Goal: Find specific page/section: Locate a particular part of the current website

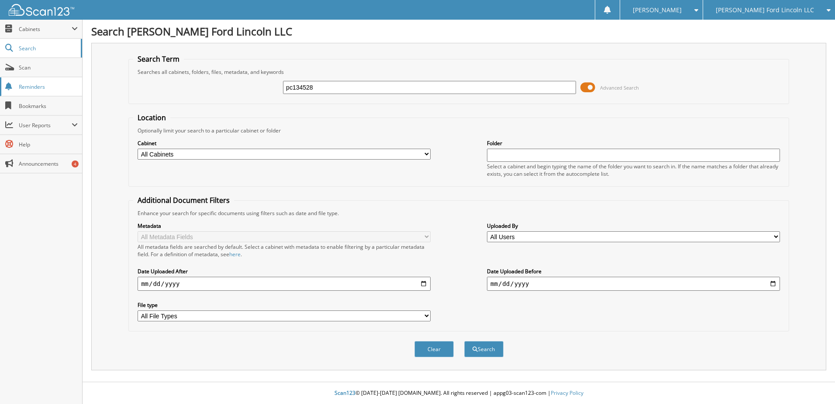
type input "pc134528"
click at [464, 341] on button "Search" at bounding box center [483, 349] width 39 height 16
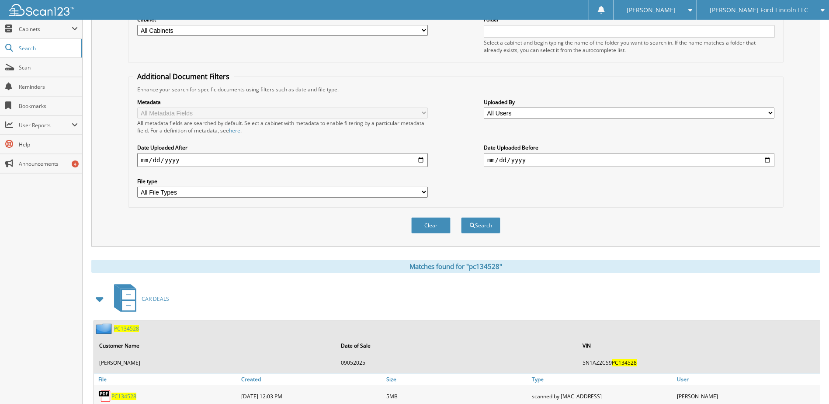
scroll to position [168, 0]
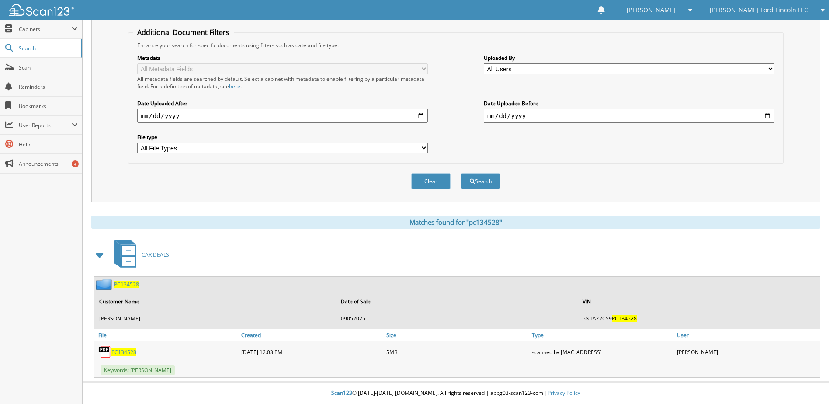
click at [124, 352] on span "PC134528" at bounding box center [123, 351] width 25 height 7
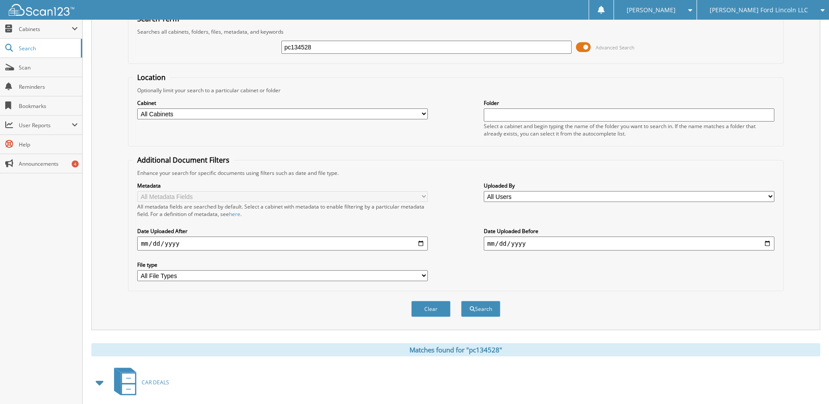
scroll to position [37, 0]
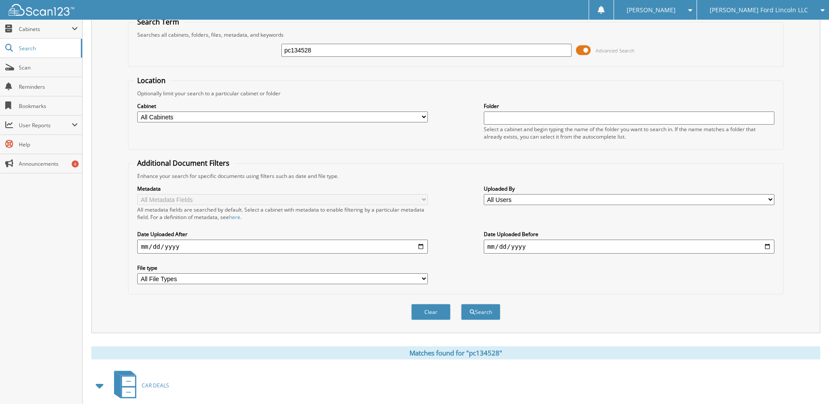
click at [301, 54] on input "pc134528" at bounding box center [426, 50] width 290 height 13
type input "ja016041"
click at [461, 304] on button "Search" at bounding box center [480, 312] width 39 height 16
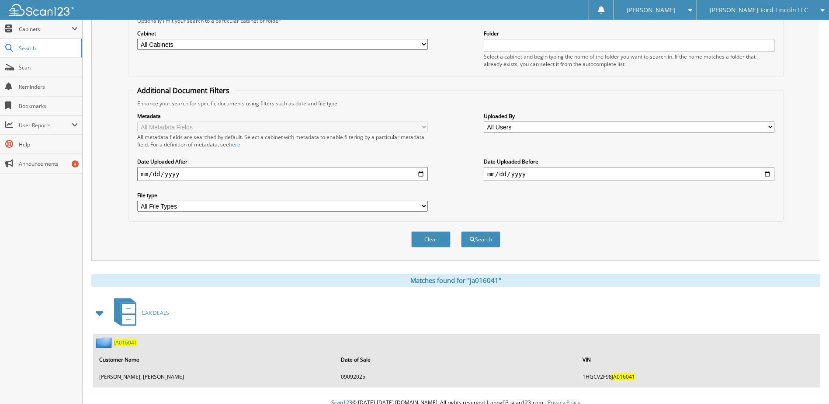
scroll to position [120, 0]
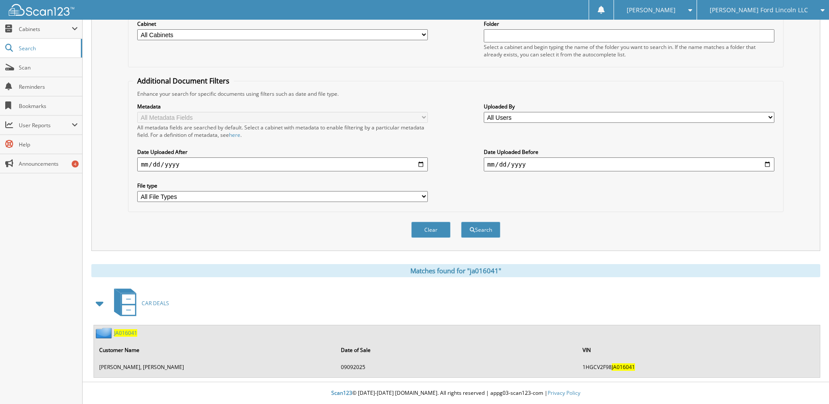
click at [131, 329] on span "JA016041" at bounding box center [125, 332] width 23 height 7
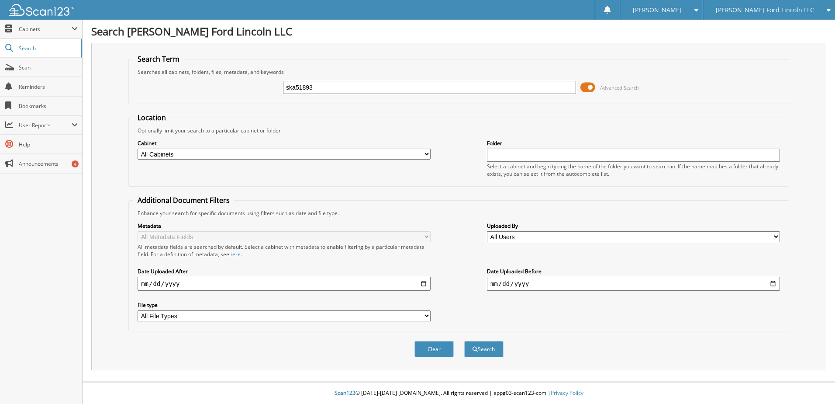
type input "ska51893"
click at [464, 341] on button "Search" at bounding box center [483, 349] width 39 height 16
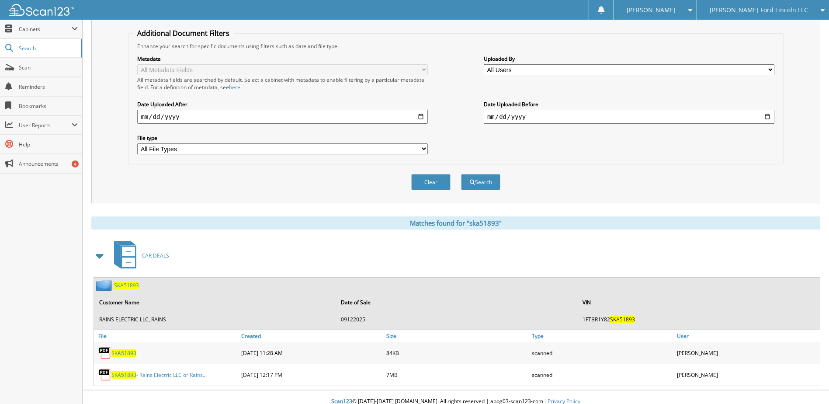
scroll to position [175, 0]
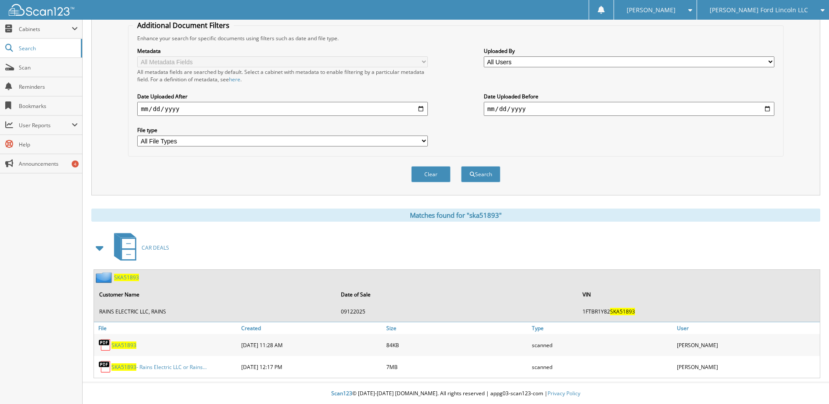
click at [129, 366] on span "SKA51893" at bounding box center [123, 366] width 25 height 7
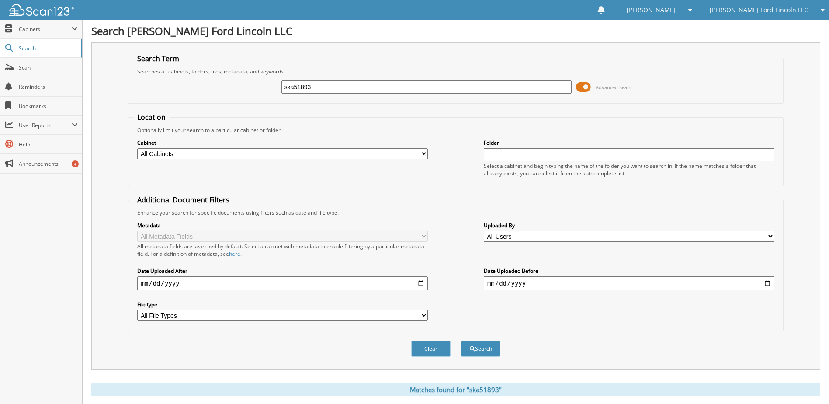
scroll to position [0, 0]
click at [294, 88] on input "ska51893" at bounding box center [426, 87] width 290 height 13
type input "jj208147"
click at [461, 341] on button "Search" at bounding box center [480, 349] width 39 height 16
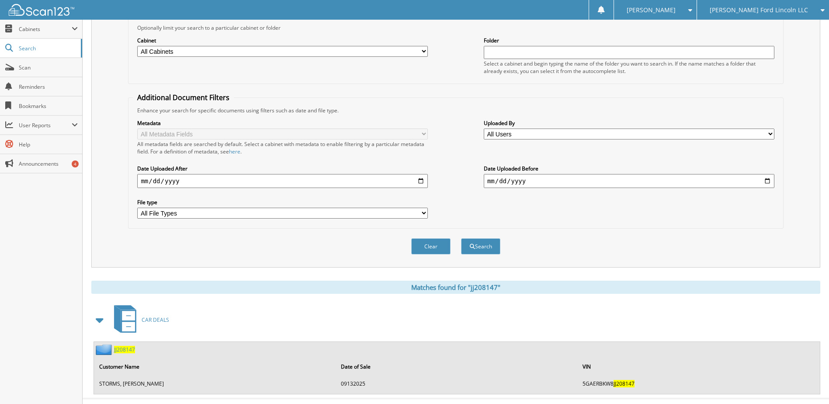
scroll to position [120, 0]
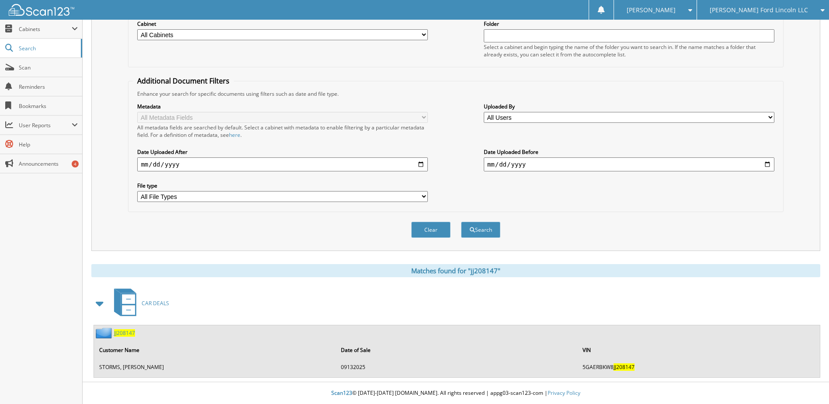
click at [126, 333] on span "JJ208147" at bounding box center [124, 332] width 21 height 7
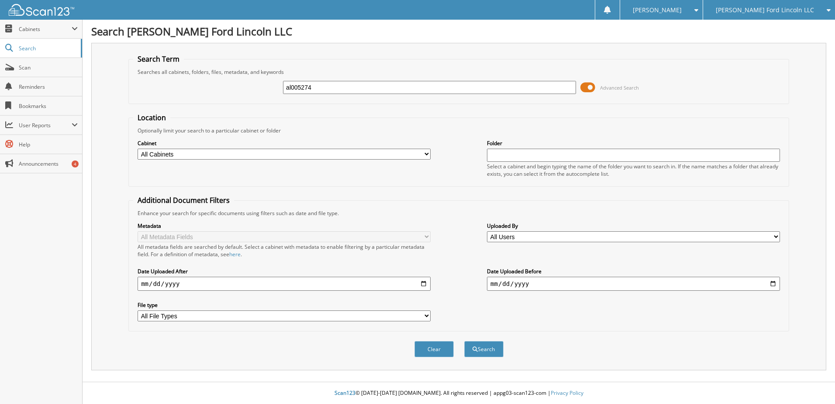
type input "al005274"
click at [464, 341] on button "Search" at bounding box center [483, 349] width 39 height 16
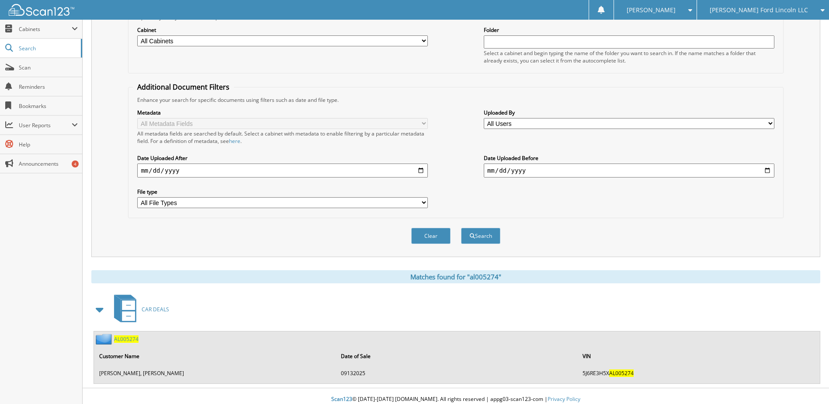
scroll to position [120, 0]
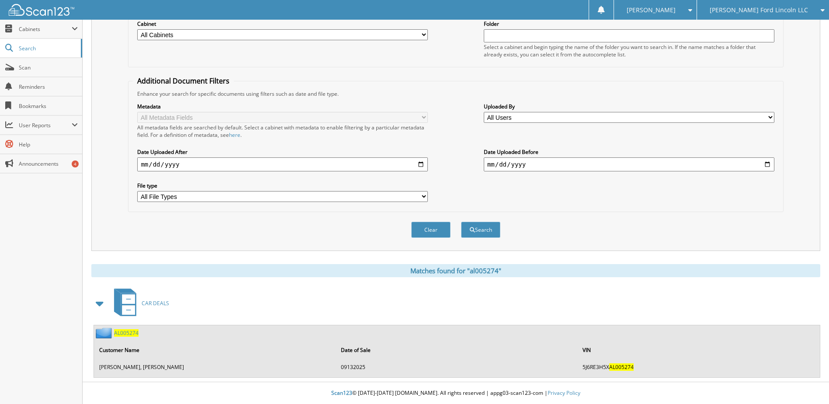
click at [130, 332] on span "AL005274" at bounding box center [126, 332] width 24 height 7
